Goal: Task Accomplishment & Management: Use online tool/utility

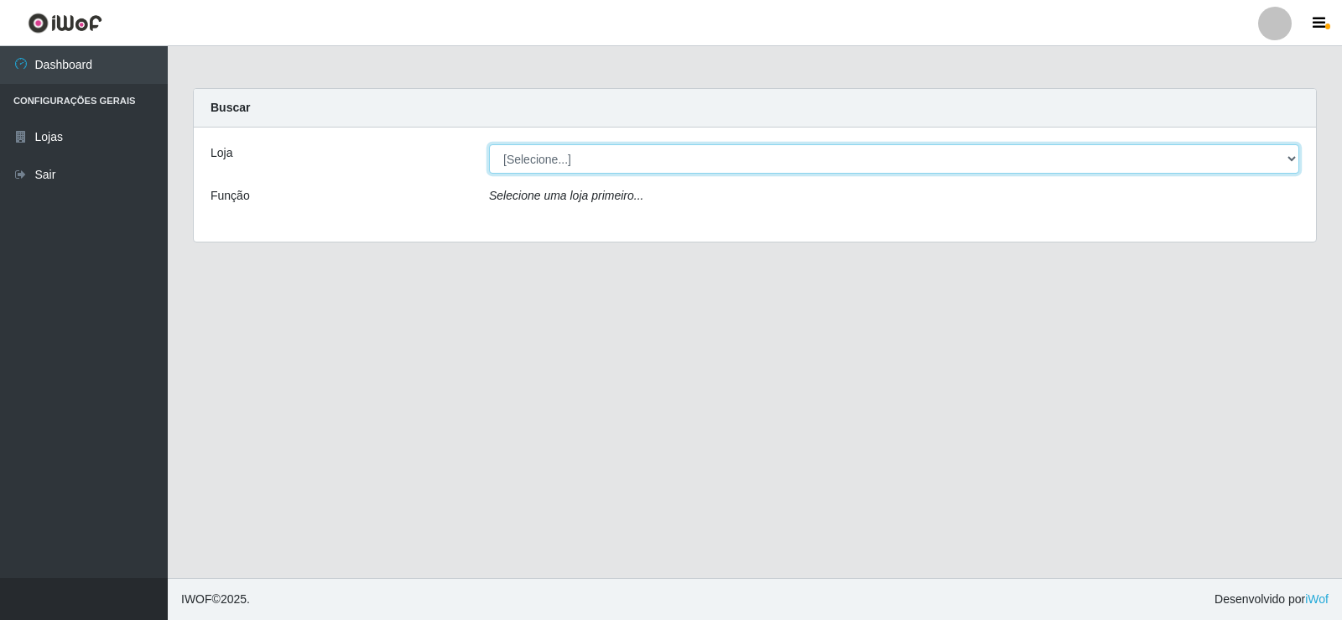
click at [546, 160] on select "[Selecione...] Supermercado Manaira" at bounding box center [894, 158] width 810 height 29
select select "443"
click at [489, 144] on select "[Selecione...] Supermercado Manaira" at bounding box center [894, 158] width 810 height 29
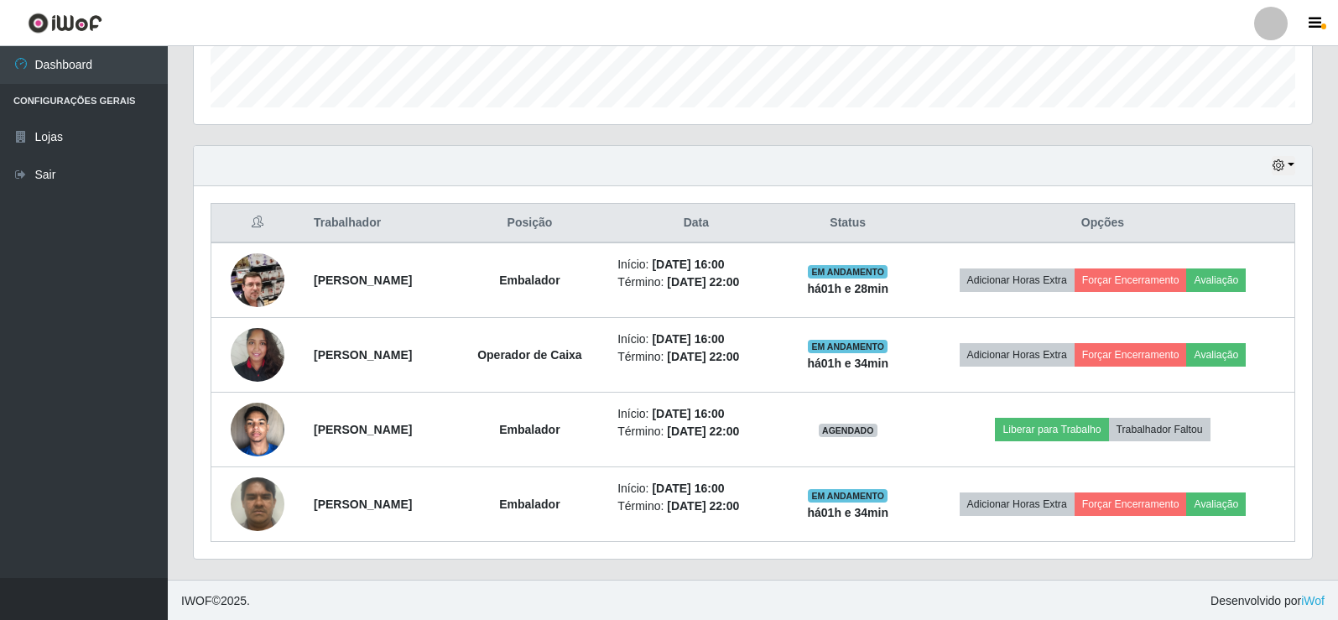
scroll to position [494, 0]
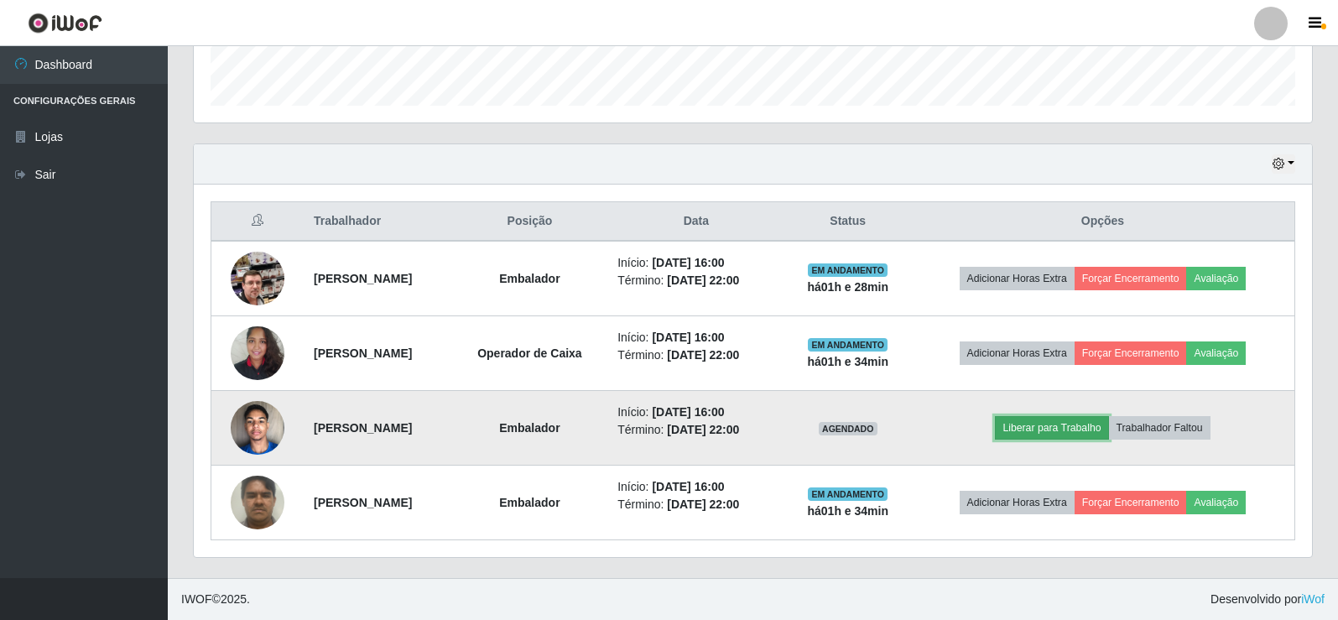
click at [1065, 424] on button "Liberar para Trabalho" at bounding box center [1051, 427] width 113 height 23
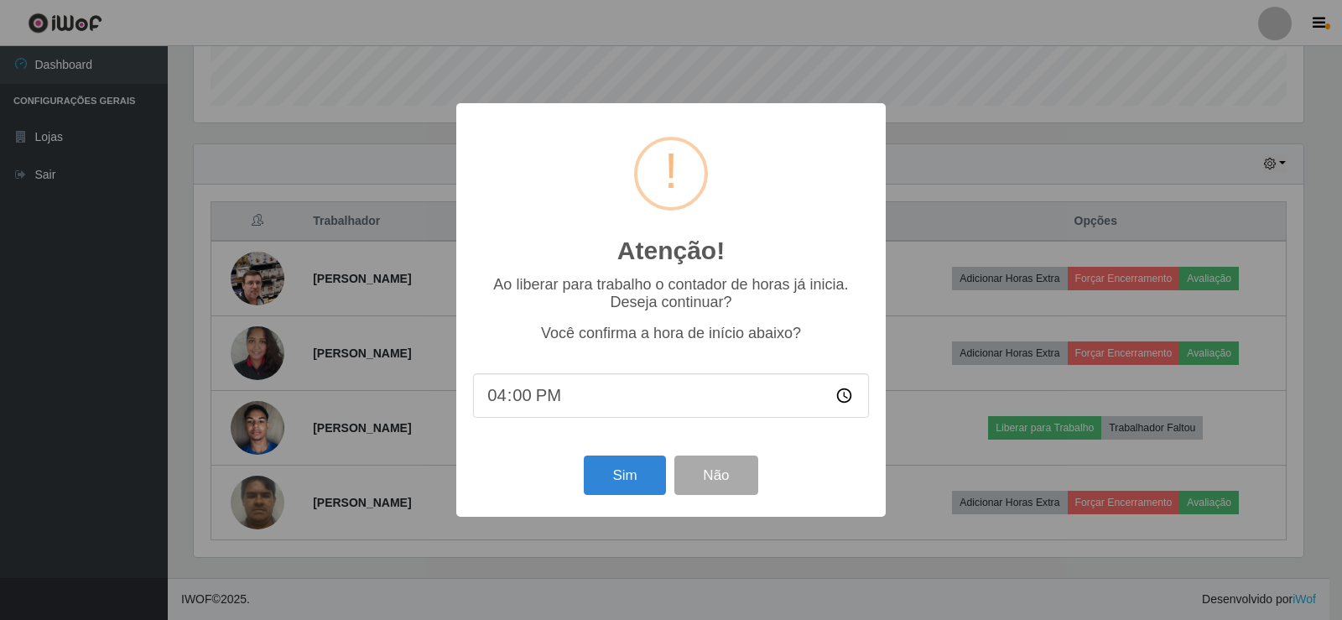
click at [531, 395] on input "16:00" at bounding box center [671, 395] width 396 height 44
click at [522, 397] on input "16:00" at bounding box center [671, 395] width 396 height 44
type input "17:36"
click at [632, 475] on button "Sim" at bounding box center [624, 474] width 81 height 39
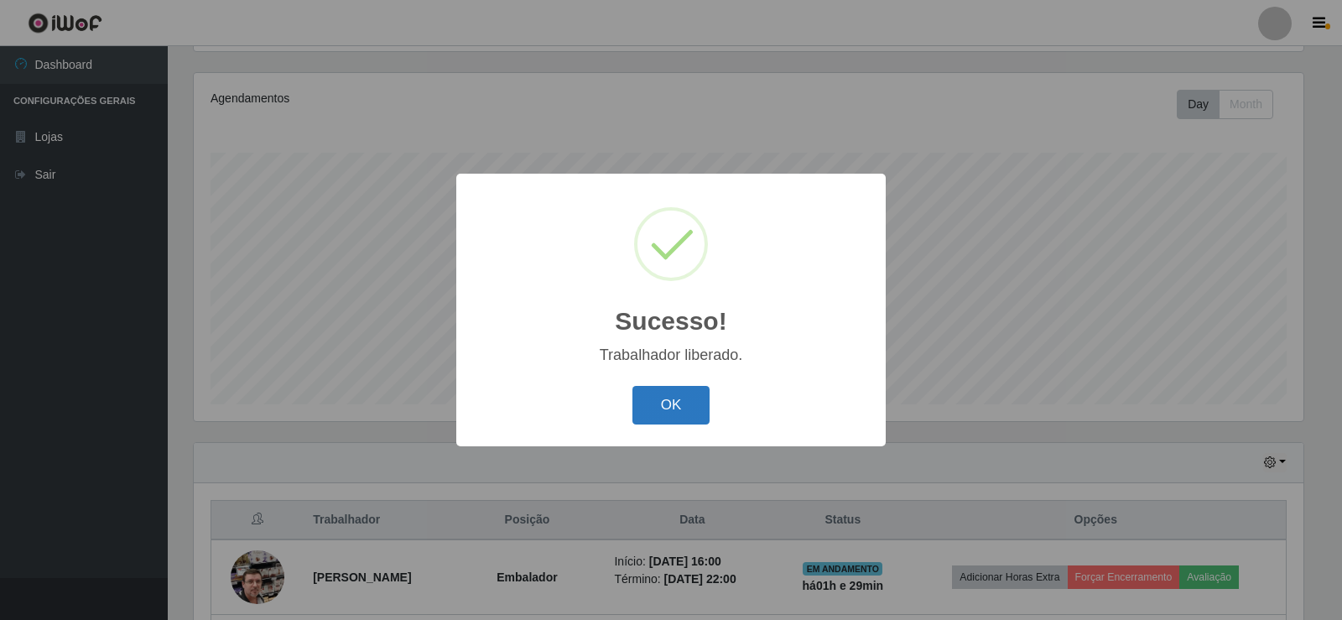
click at [665, 405] on button "OK" at bounding box center [671, 405] width 78 height 39
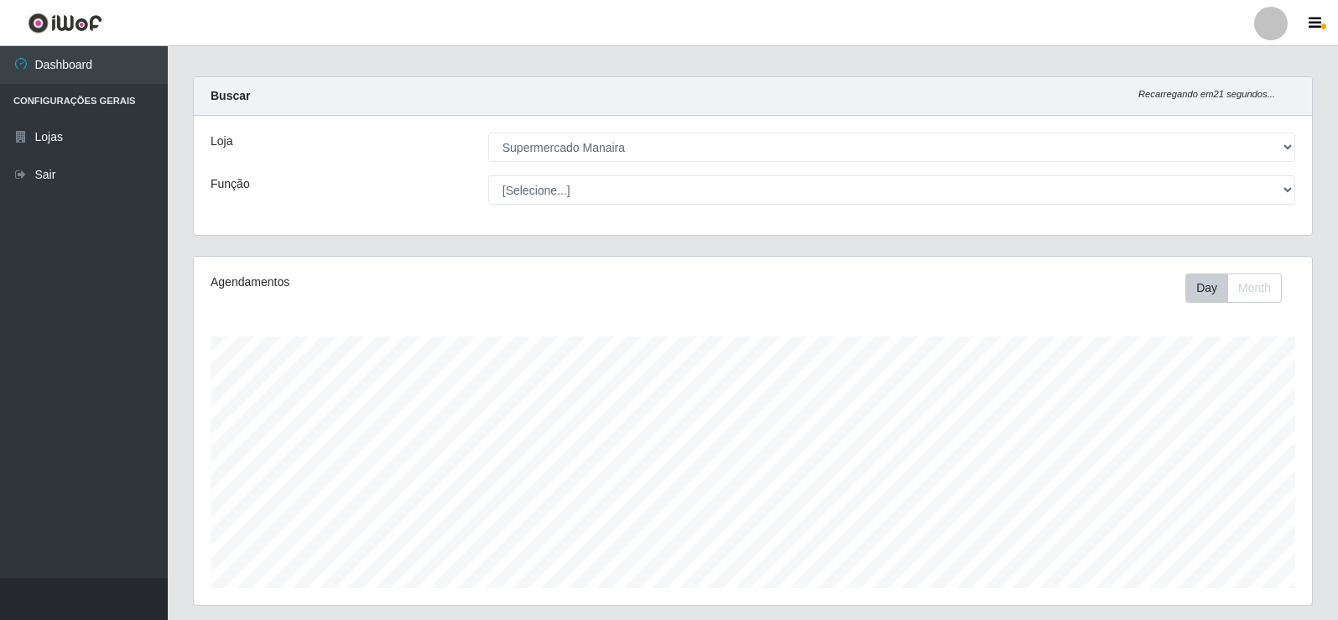
scroll to position [0, 0]
